Goal: Find specific page/section: Find specific page/section

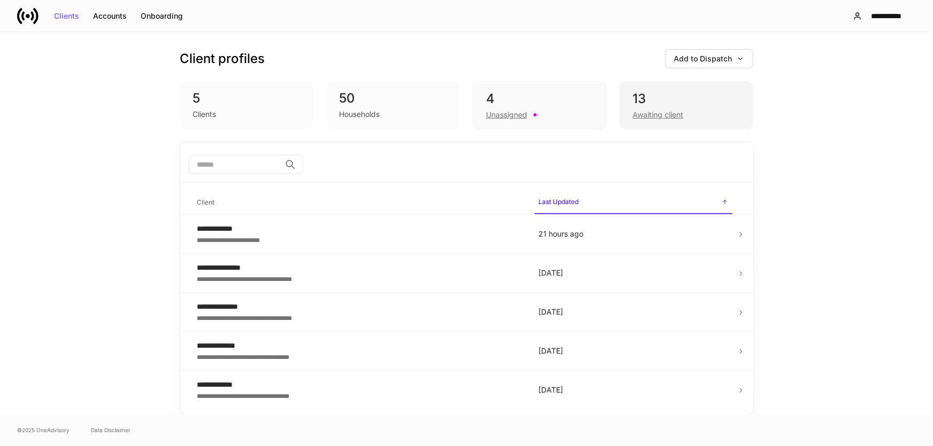
click at [690, 114] on div "Awaiting client" at bounding box center [685, 113] width 107 height 13
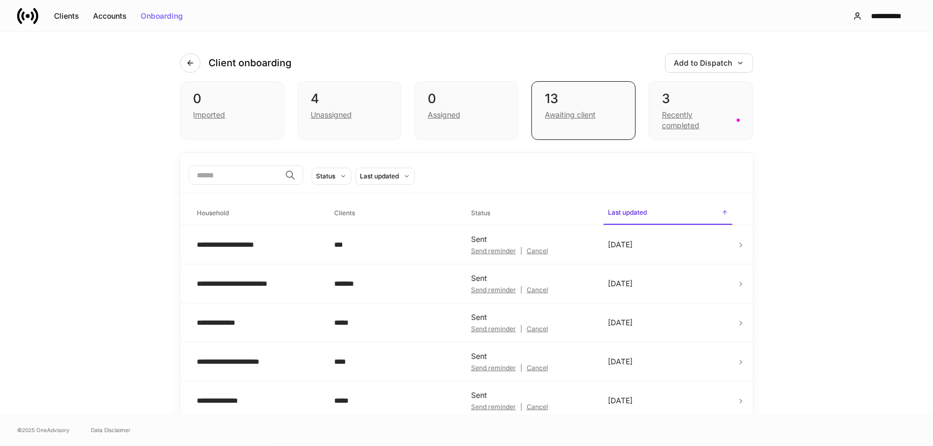
drag, startPoint x: 759, startPoint y: 138, endPoint x: 810, endPoint y: 90, distance: 70.7
click at [810, 90] on div "**********" at bounding box center [466, 223] width 933 height 382
click at [708, 106] on div "3" at bounding box center [701, 98] width 78 height 17
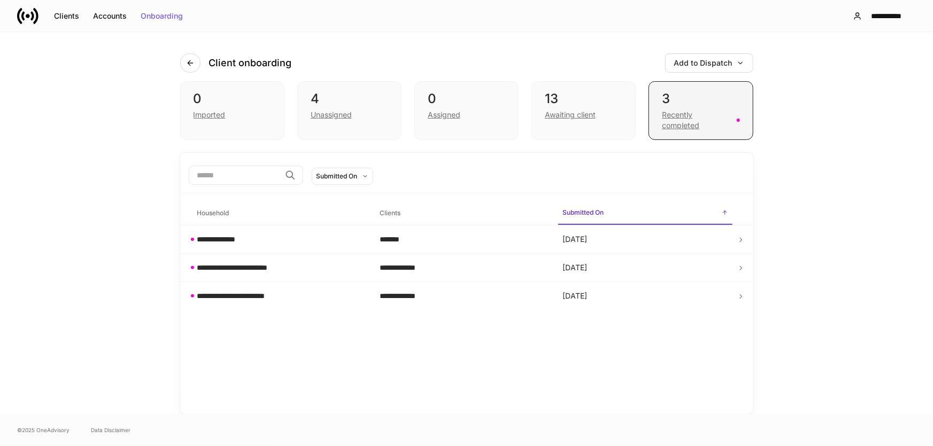
click at [706, 111] on div "Recently completed" at bounding box center [696, 120] width 68 height 21
click at [696, 119] on div "Recently completed" at bounding box center [696, 120] width 68 height 21
